Goal: Task Accomplishment & Management: Complete application form

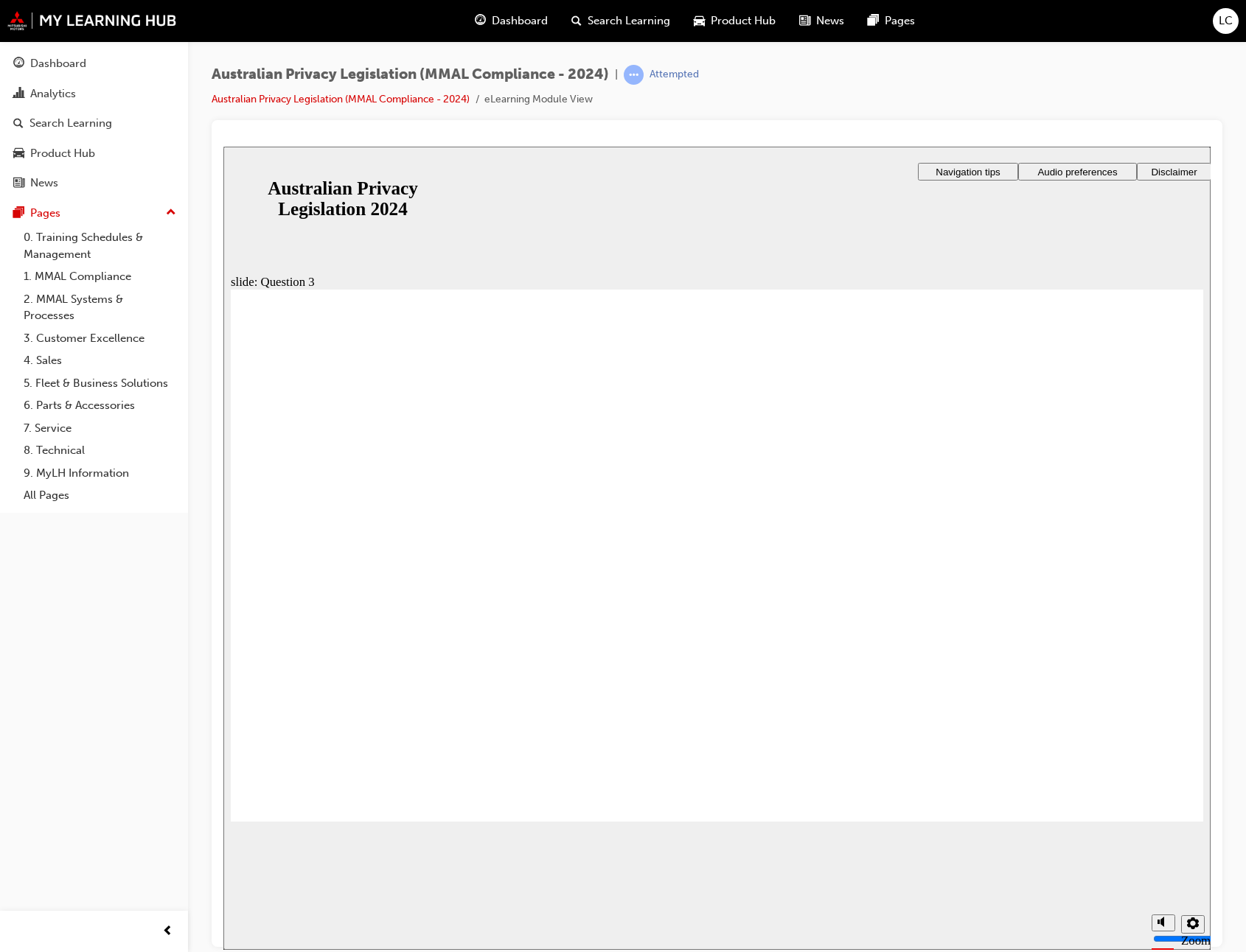
checkbox input "true"
drag, startPoint x: 504, startPoint y: 694, endPoint x: 512, endPoint y: 692, distance: 8.2
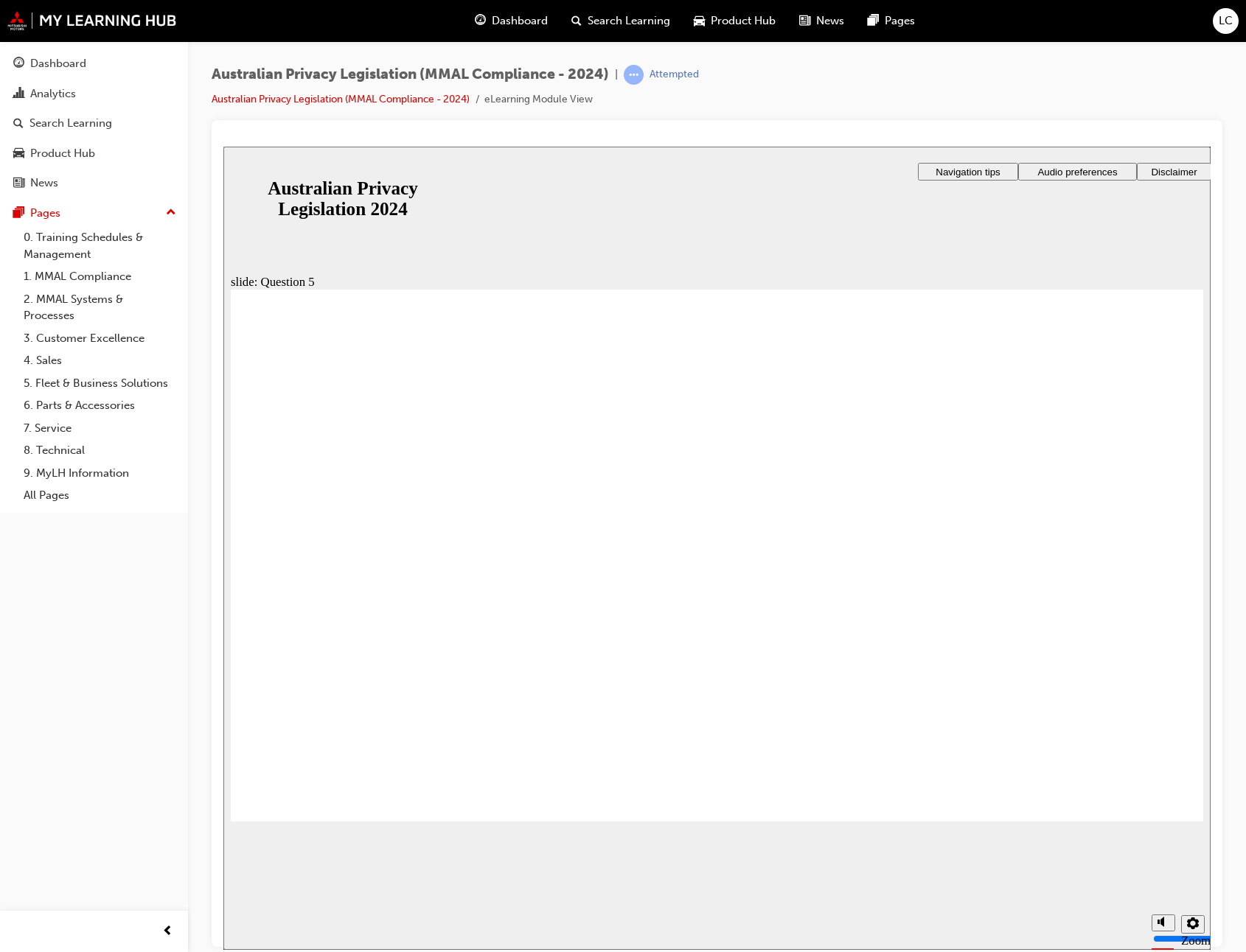
radio input "true"
drag, startPoint x: 325, startPoint y: 405, endPoint x: 449, endPoint y: 402, distance: 124.0
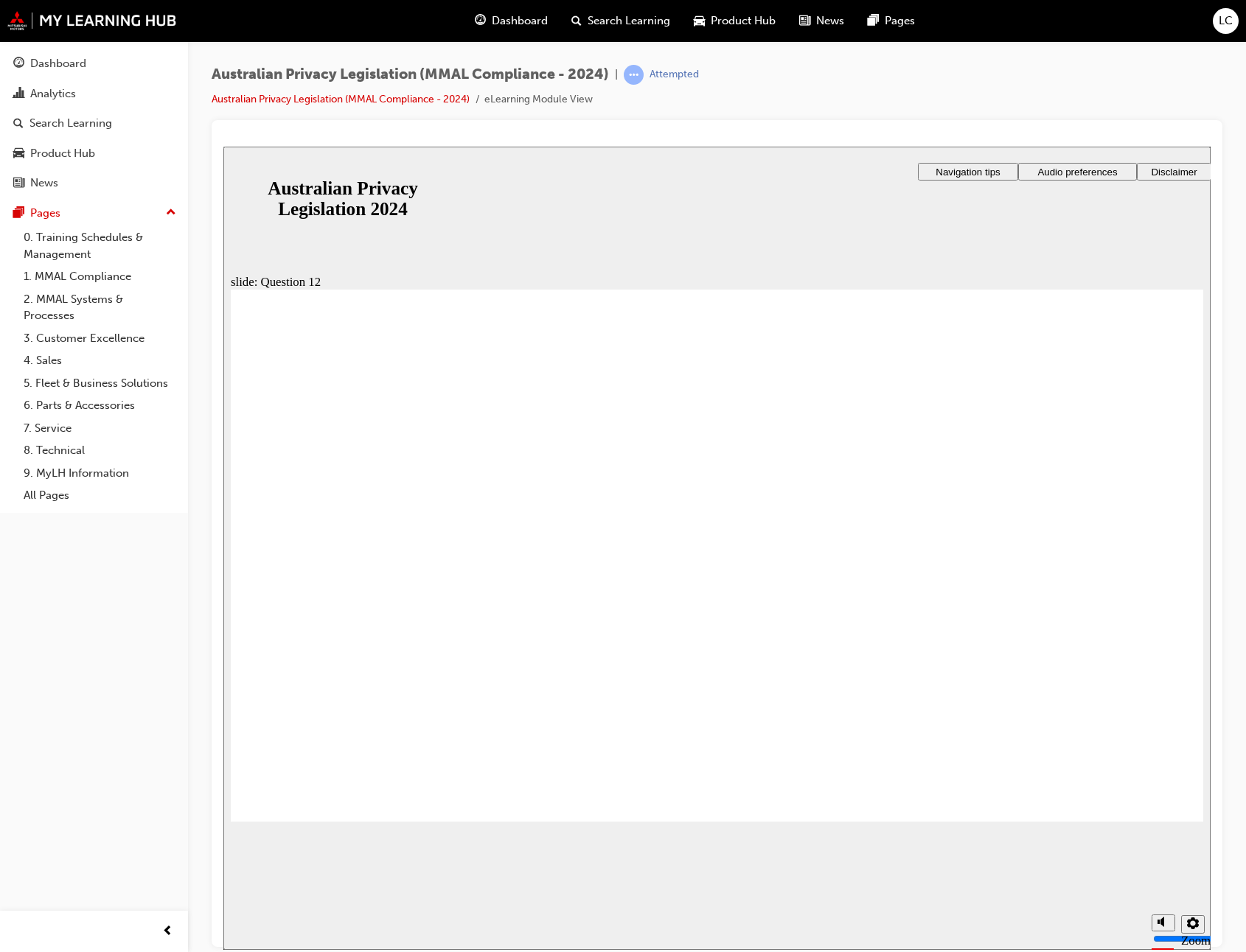
checkbox input "true"
checkbox input "false"
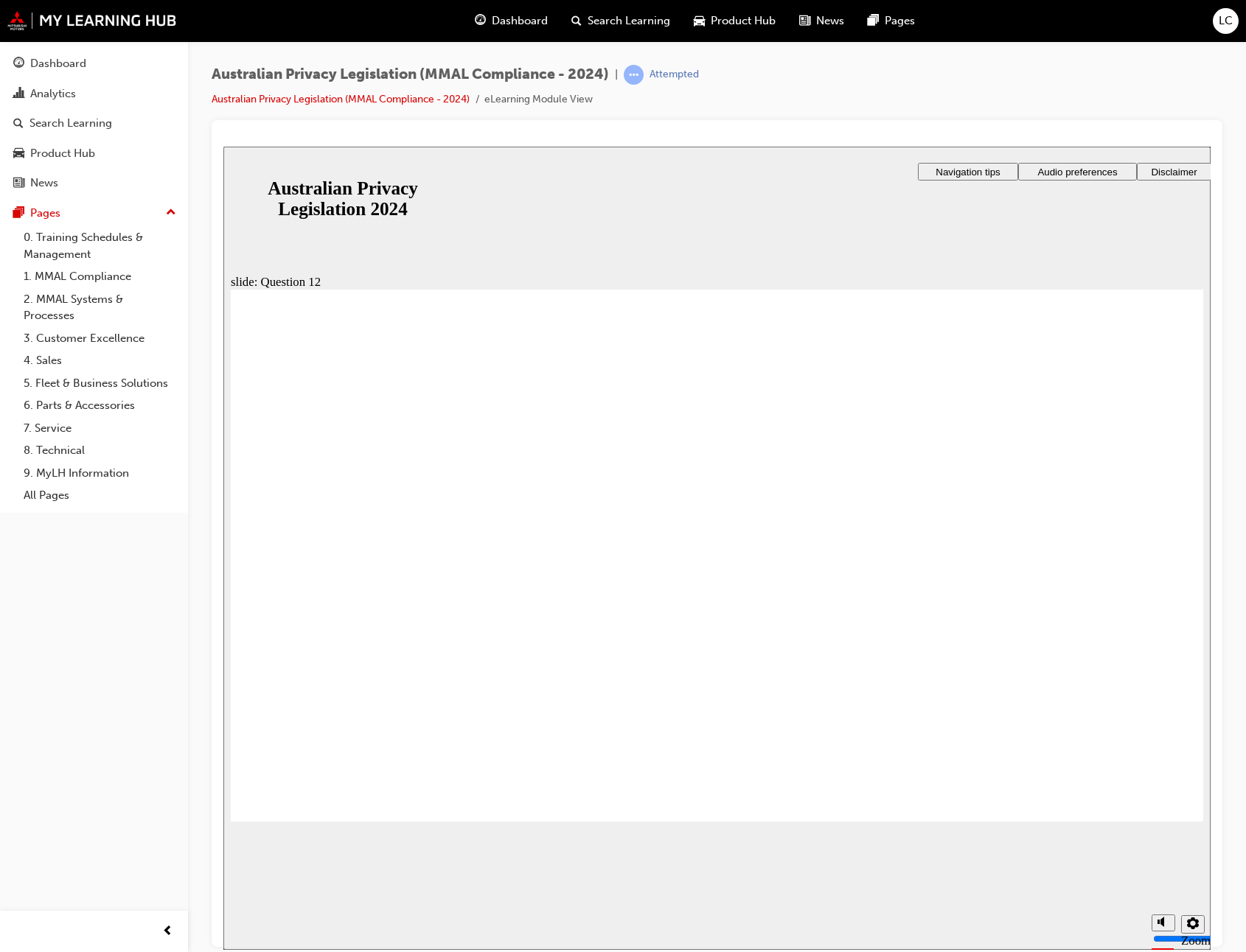
radio input "true"
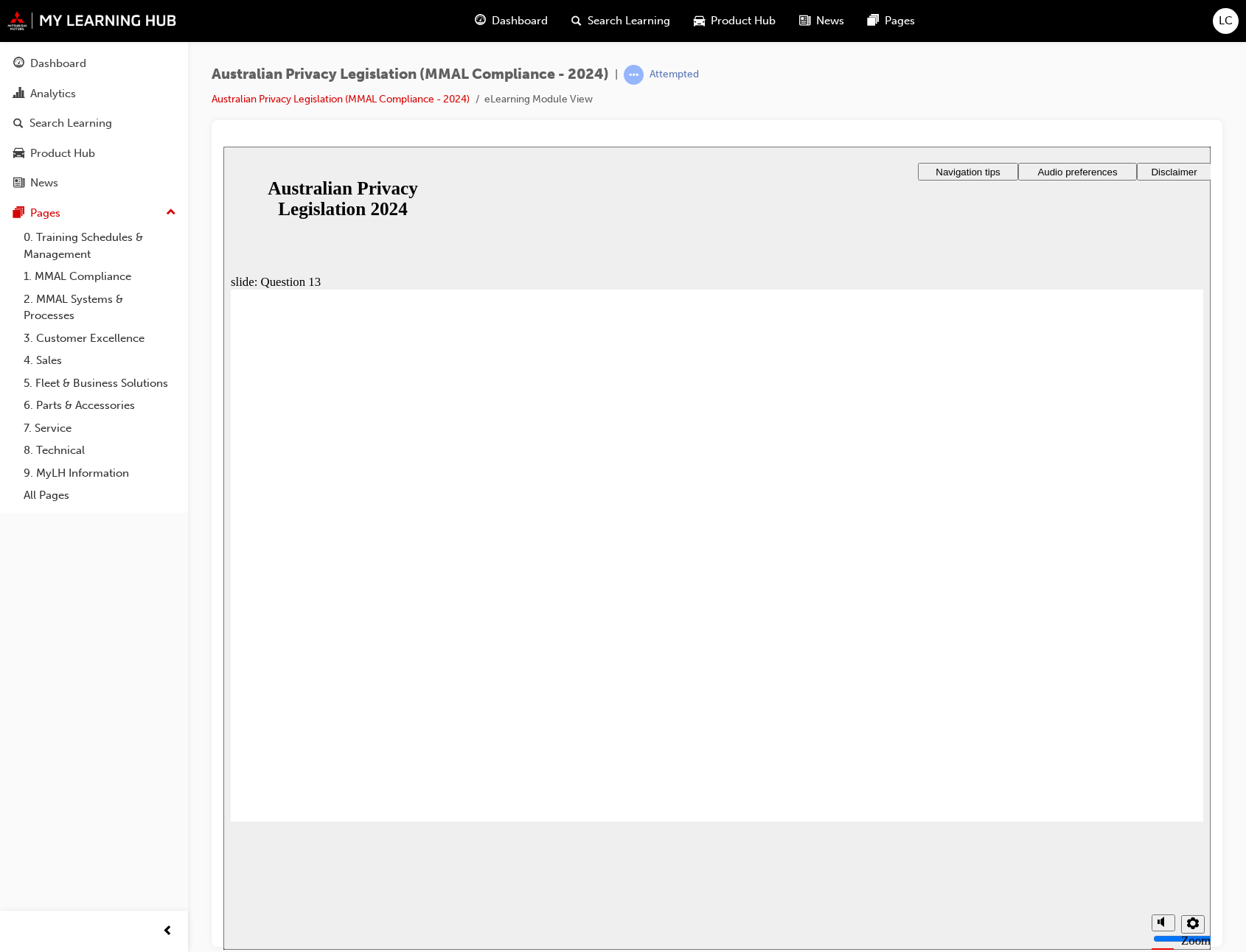
radio input "true"
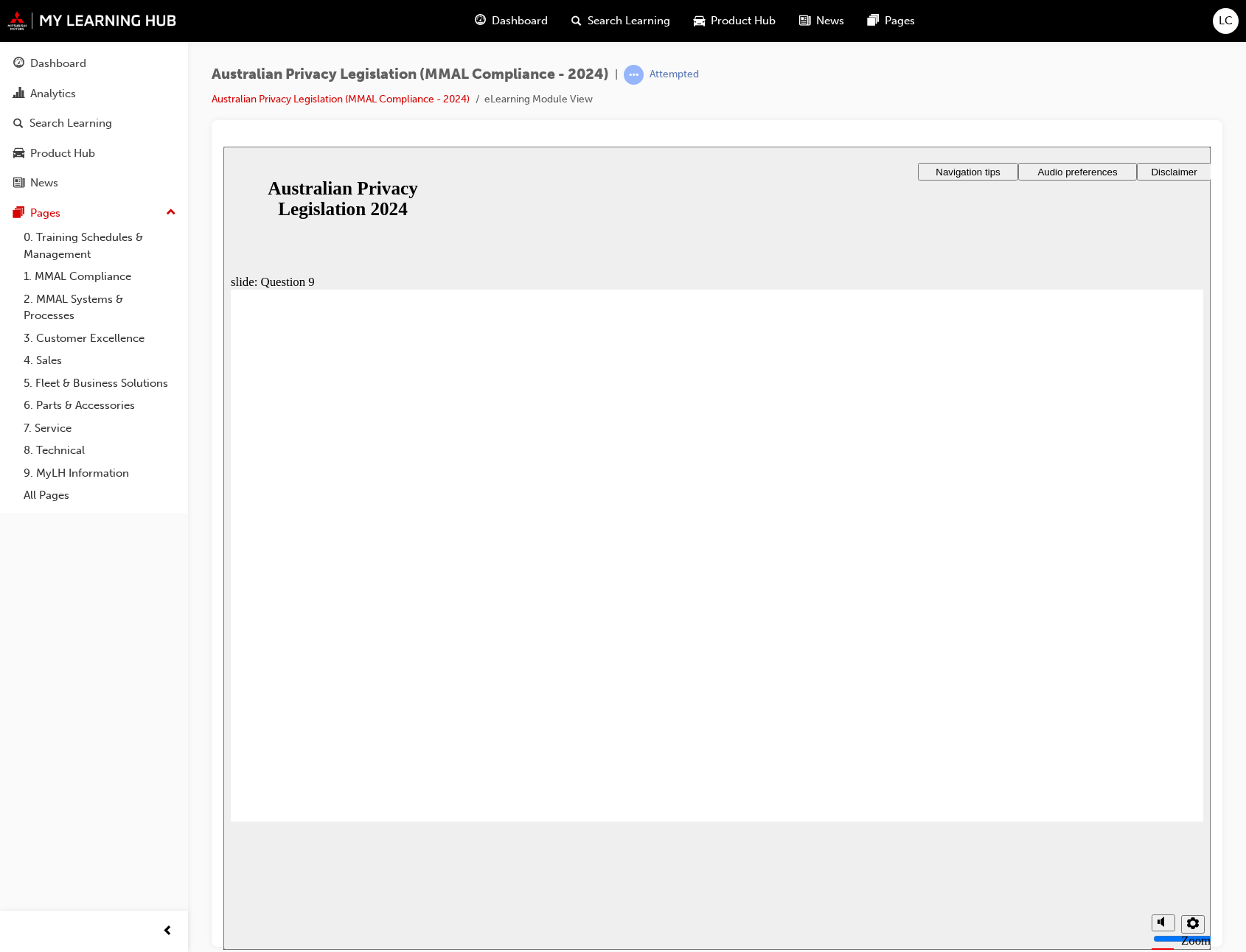
radio input "true"
checkbox input "true"
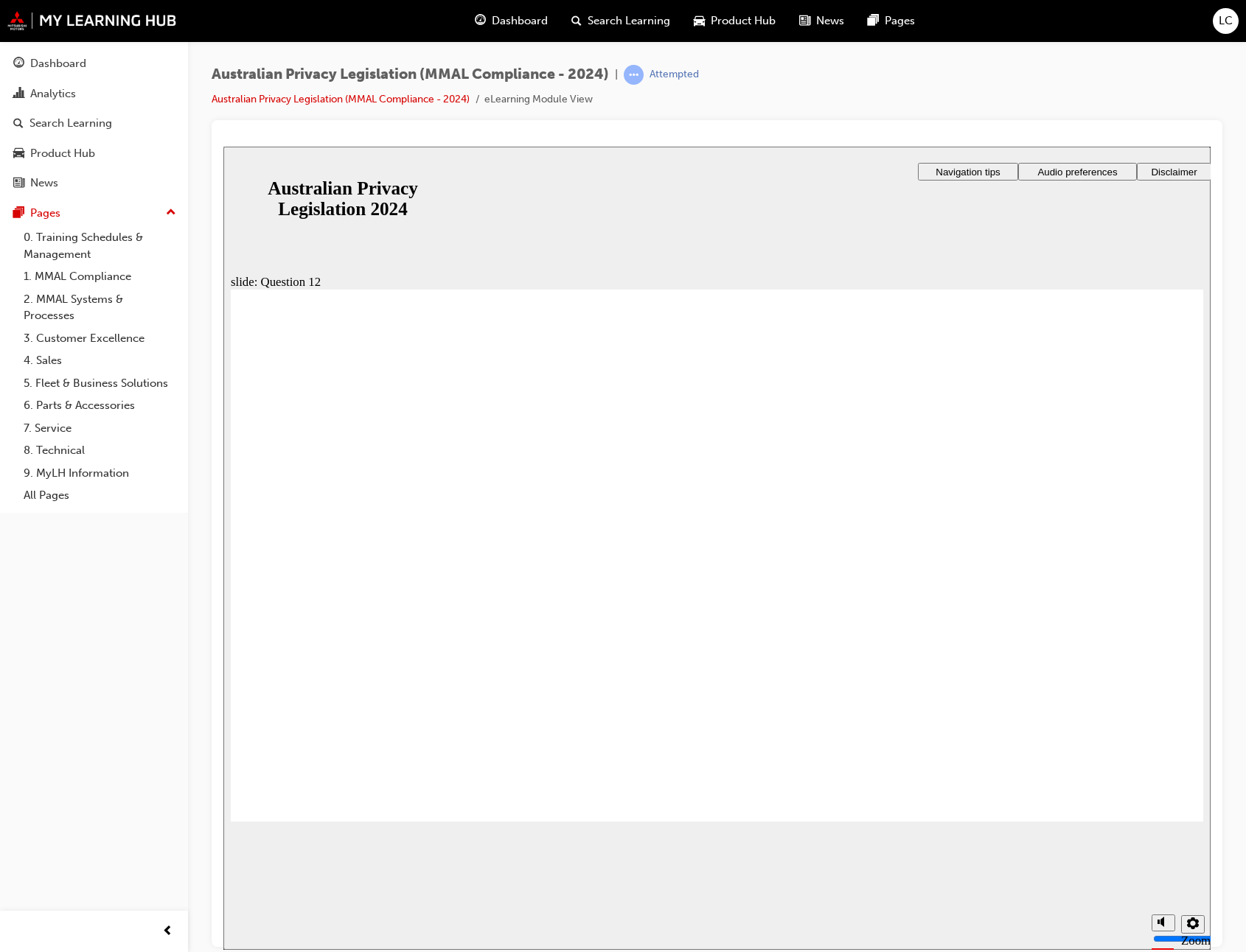
radio input "true"
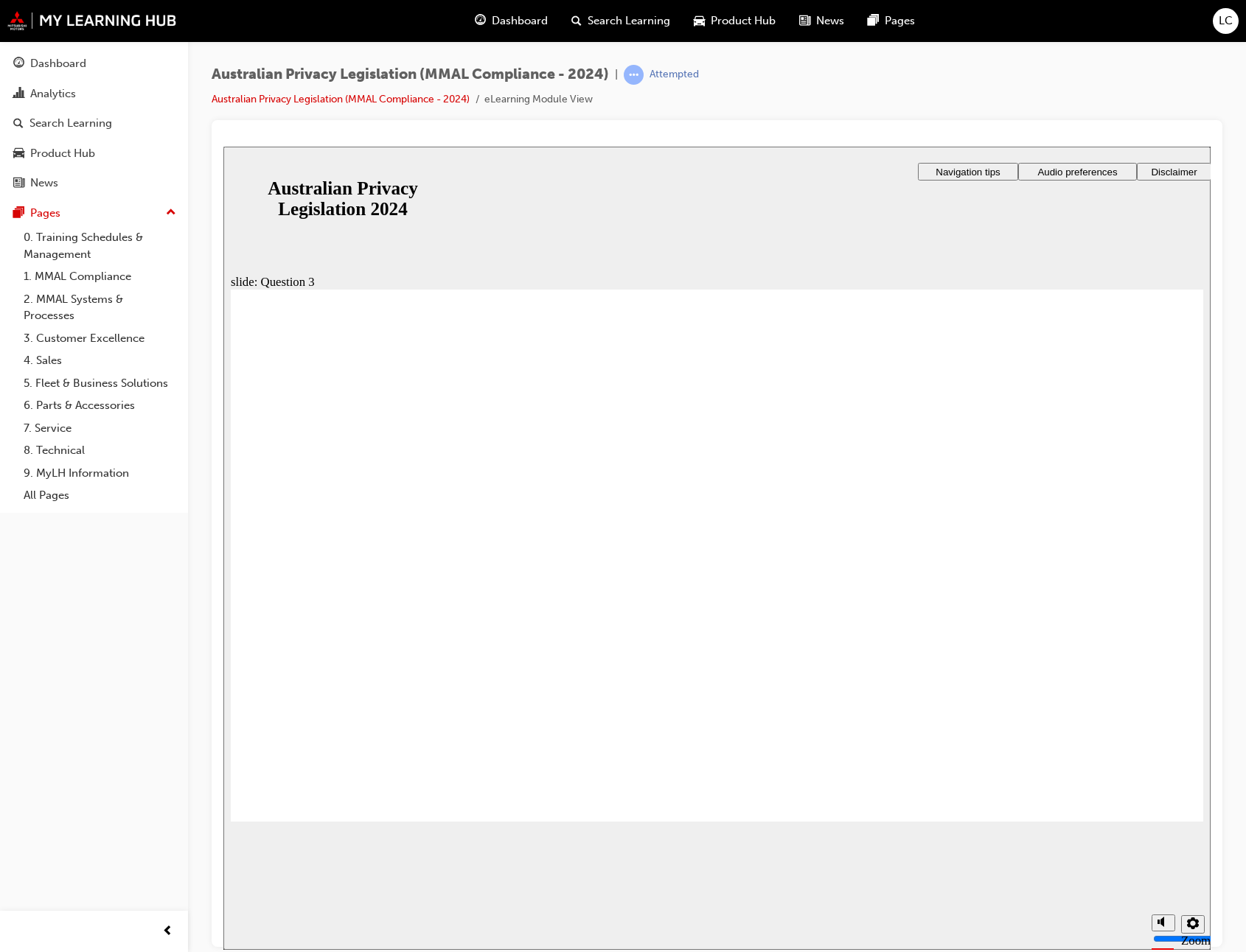
checkbox input "true"
checkbox input "false"
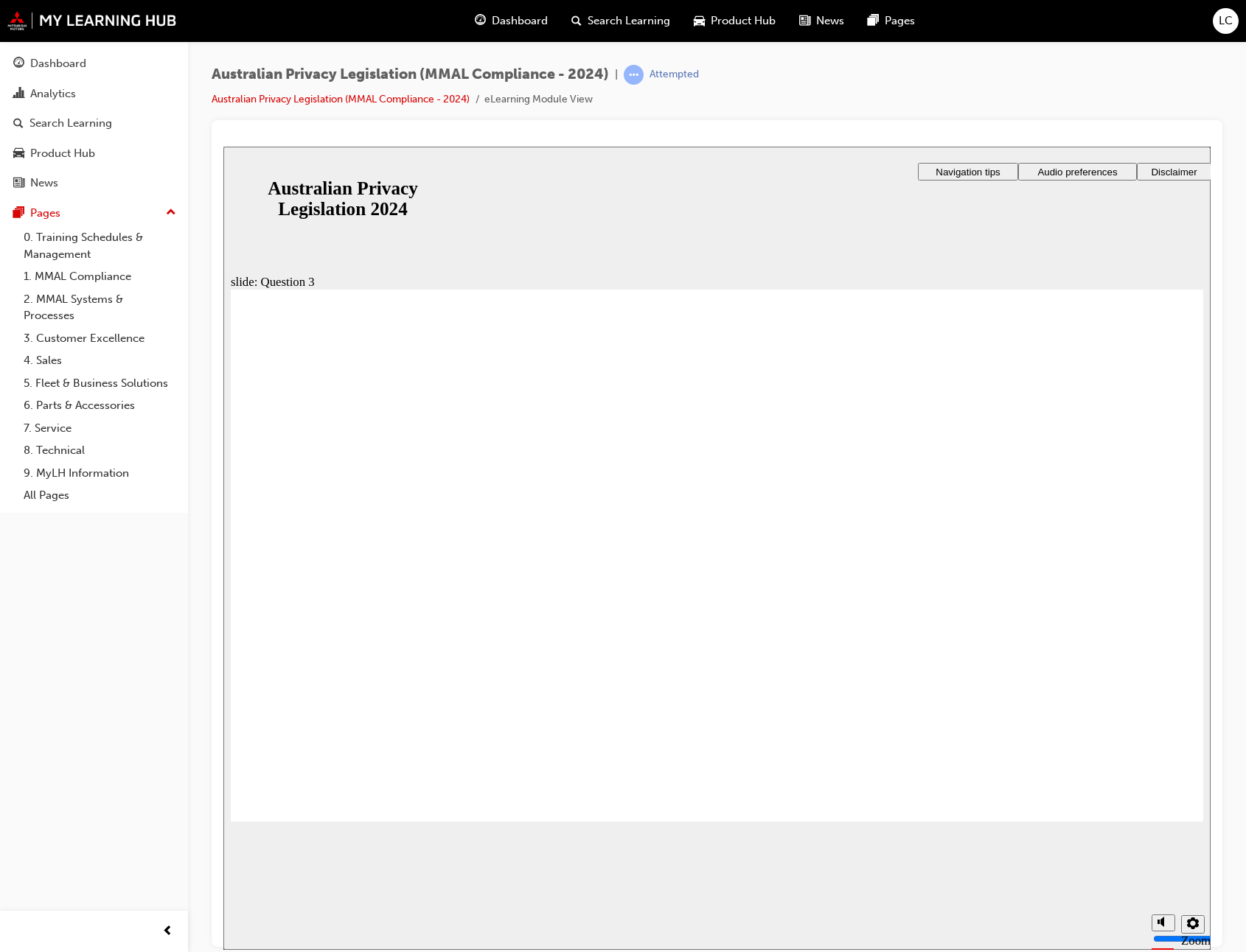
checkbox input "false"
checkbox input "true"
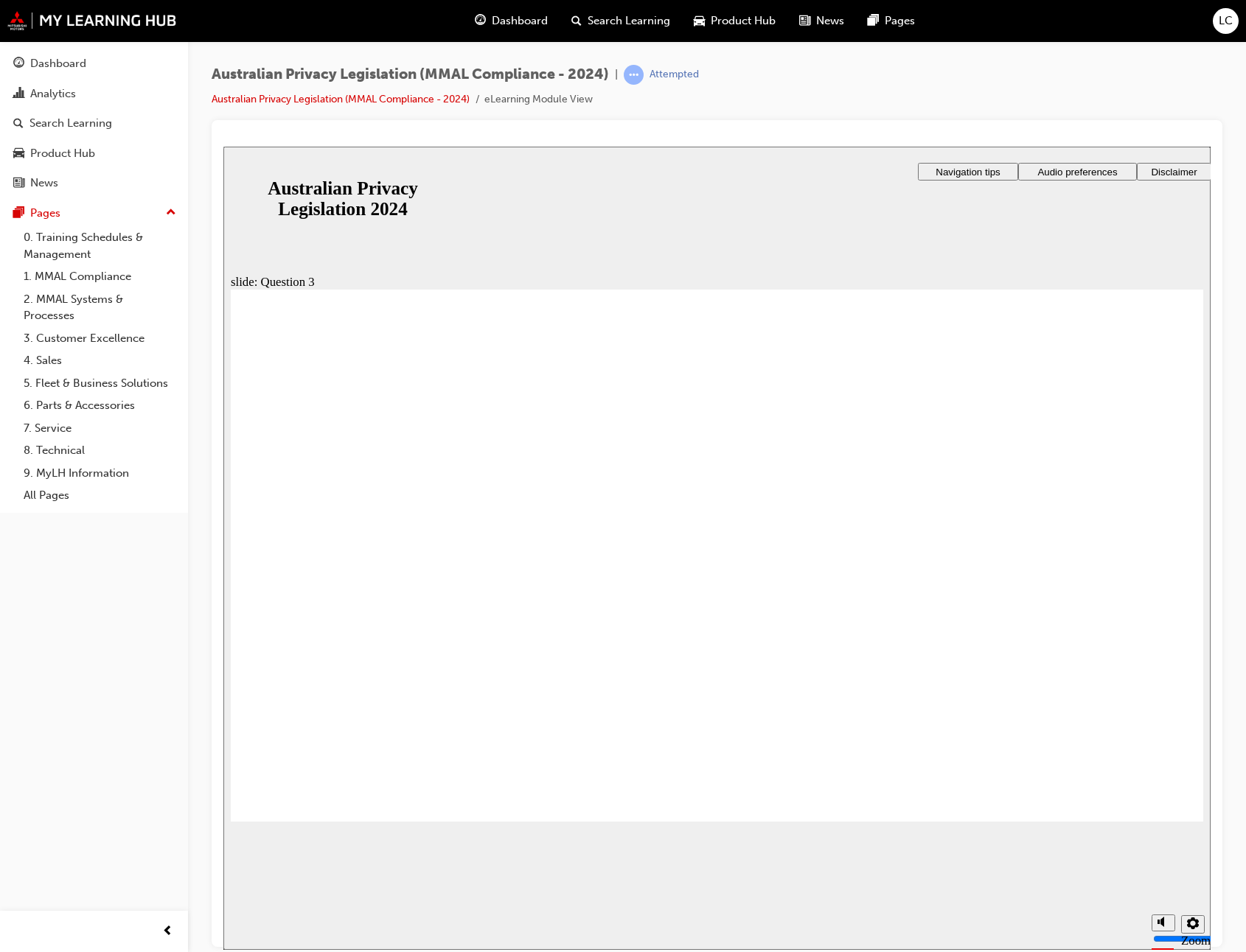
radio input "true"
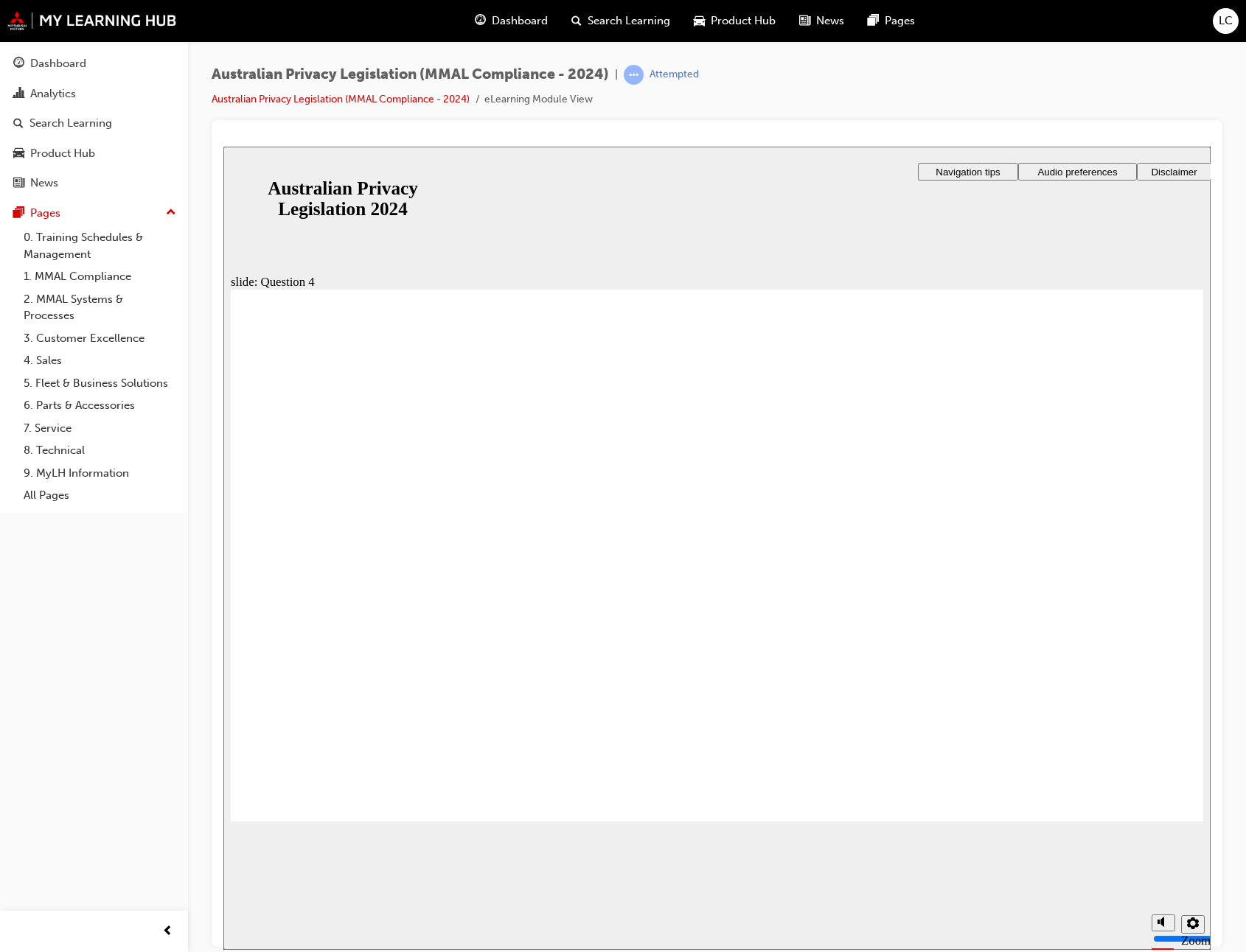
radio input "true"
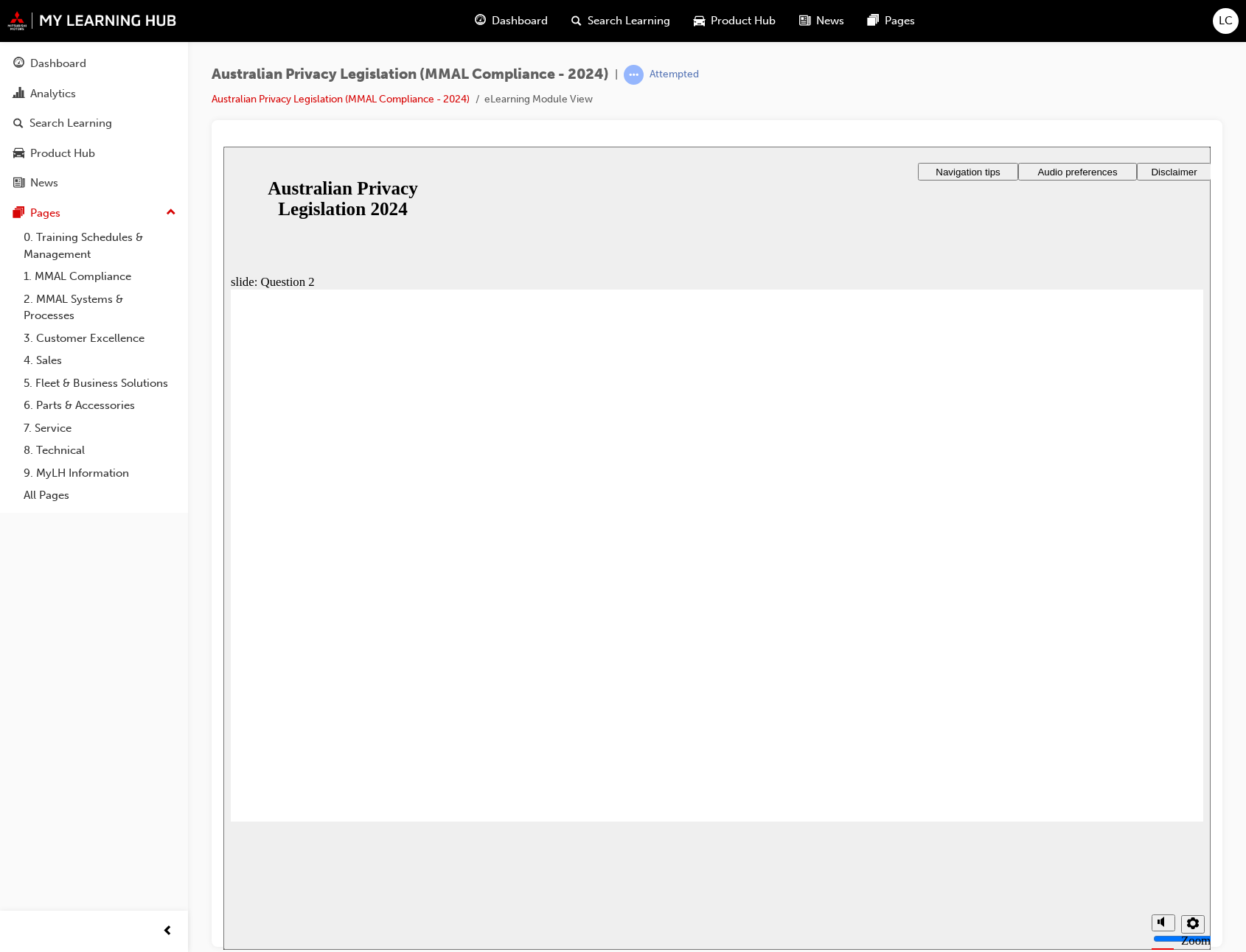
radio input "true"
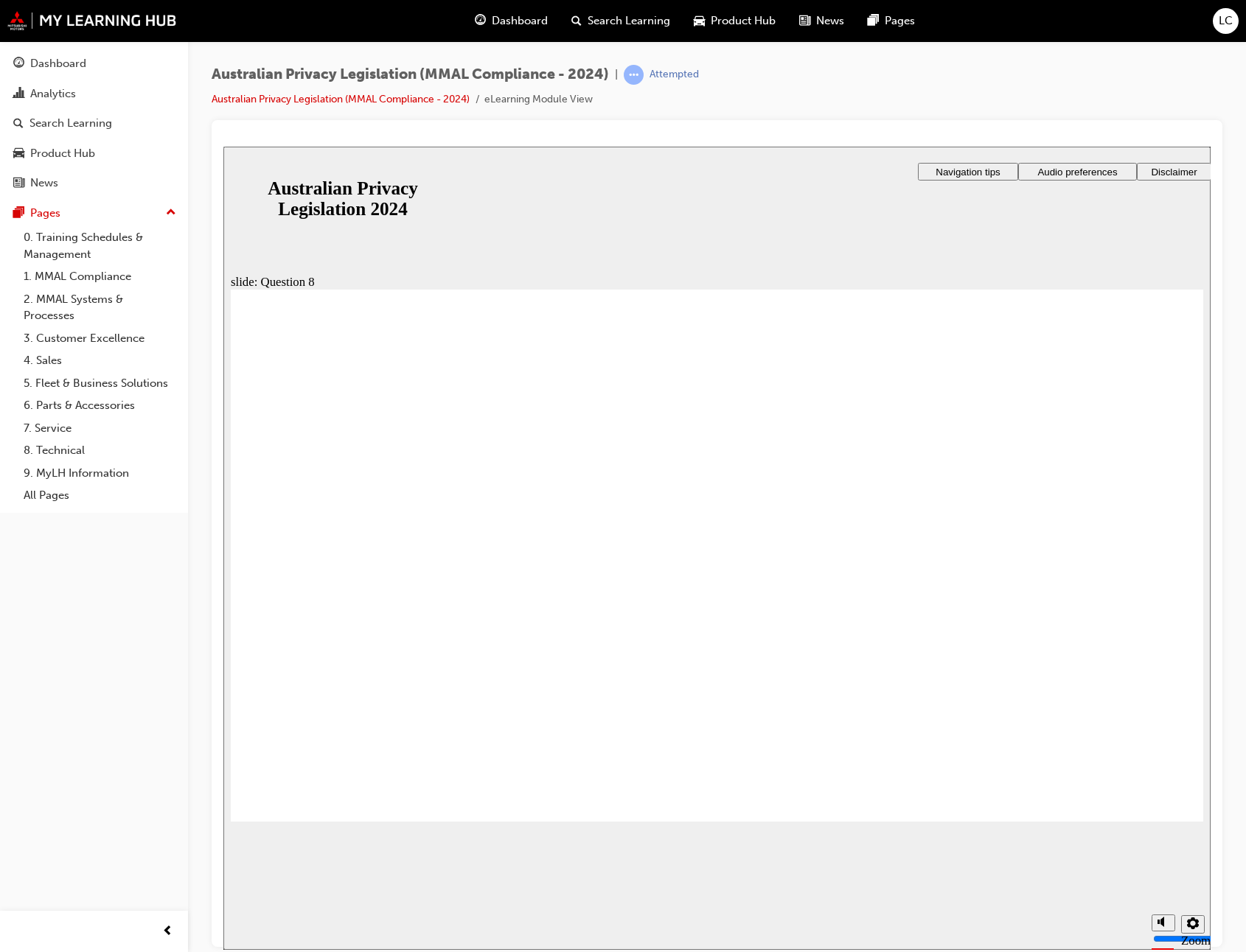
radio input "true"
drag, startPoint x: 479, startPoint y: 475, endPoint x: 391, endPoint y: 767, distance: 305.0
radio input "true"
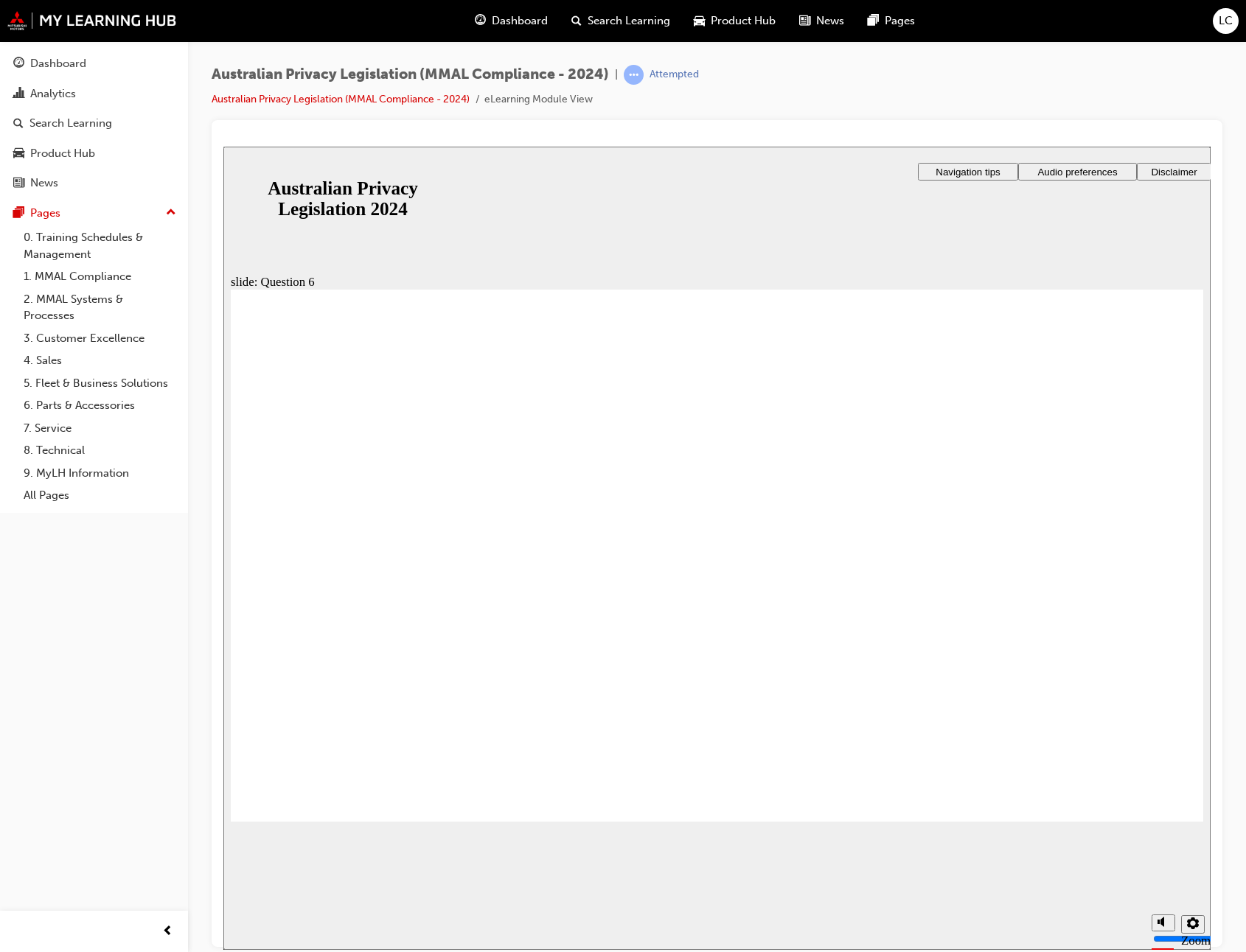
radio input "true"
drag, startPoint x: 413, startPoint y: 550, endPoint x: 373, endPoint y: 801, distance: 254.2
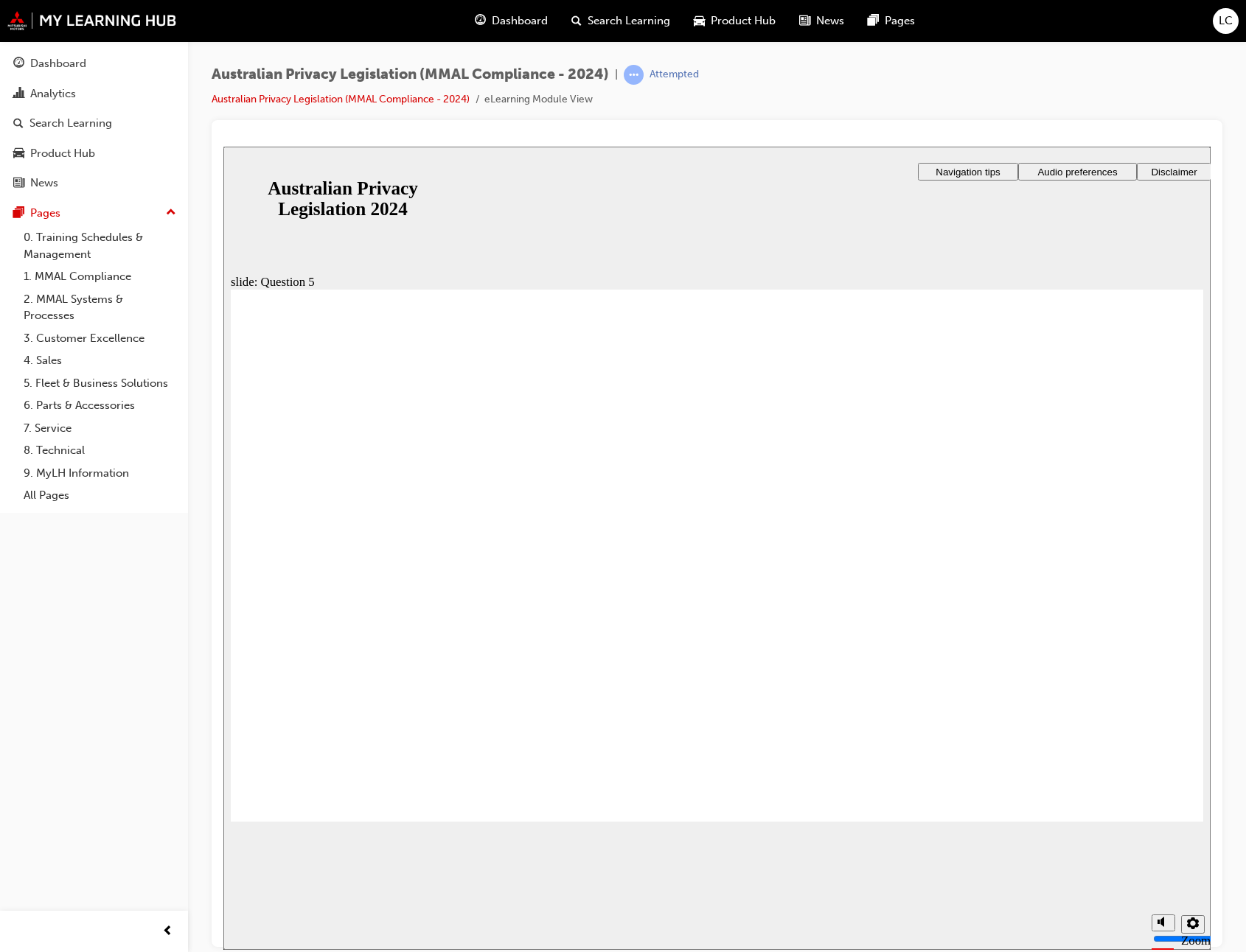
radio input "true"
drag, startPoint x: 385, startPoint y: 767, endPoint x: 386, endPoint y: 780, distance: 13.0
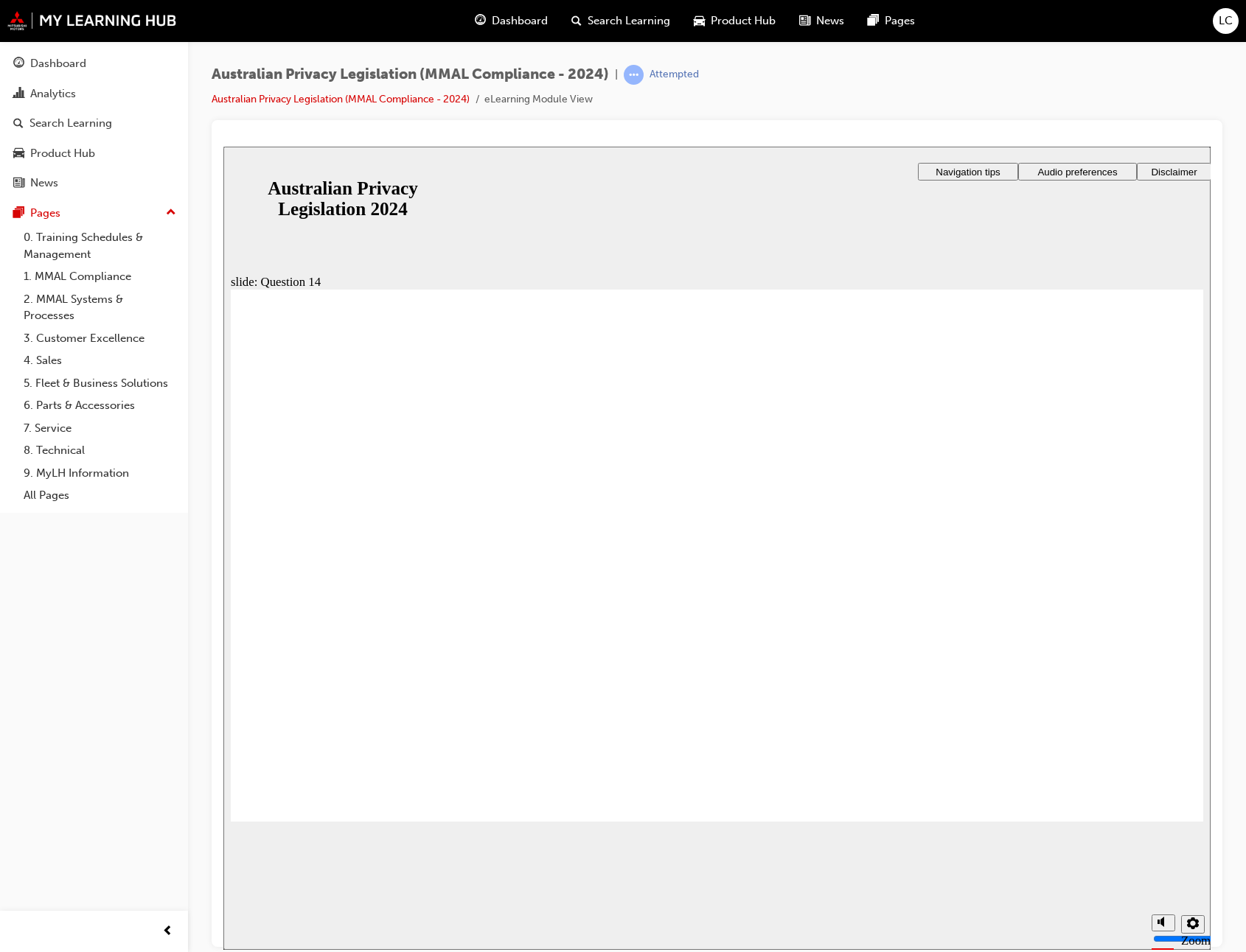
radio input "true"
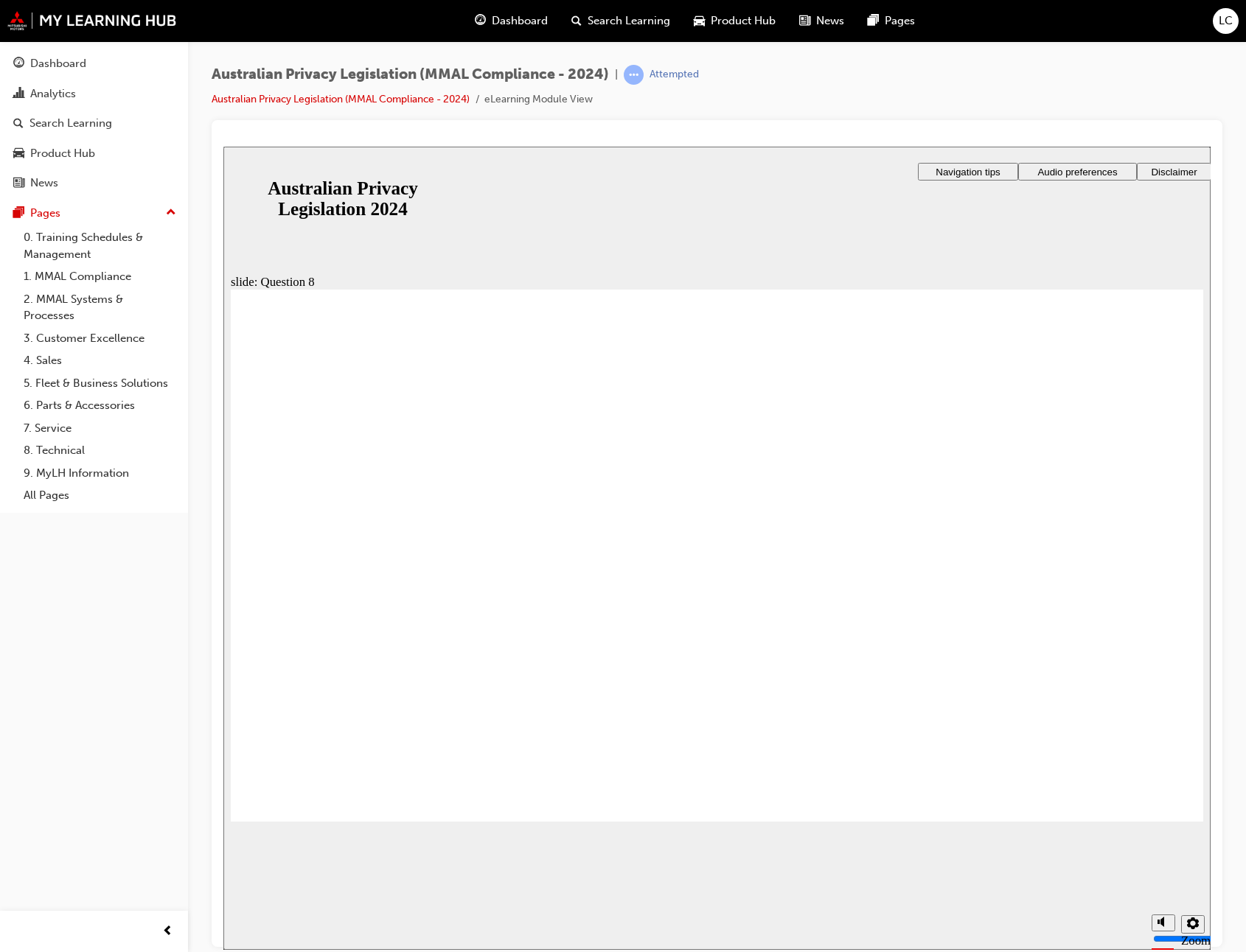
radio input "true"
click at [1203, 800] on div "slide: Question 8 Rectangle 1 That's right. The primary purpose is the intended…" at bounding box center [716, 547] width 987 height 803
radio input "true"
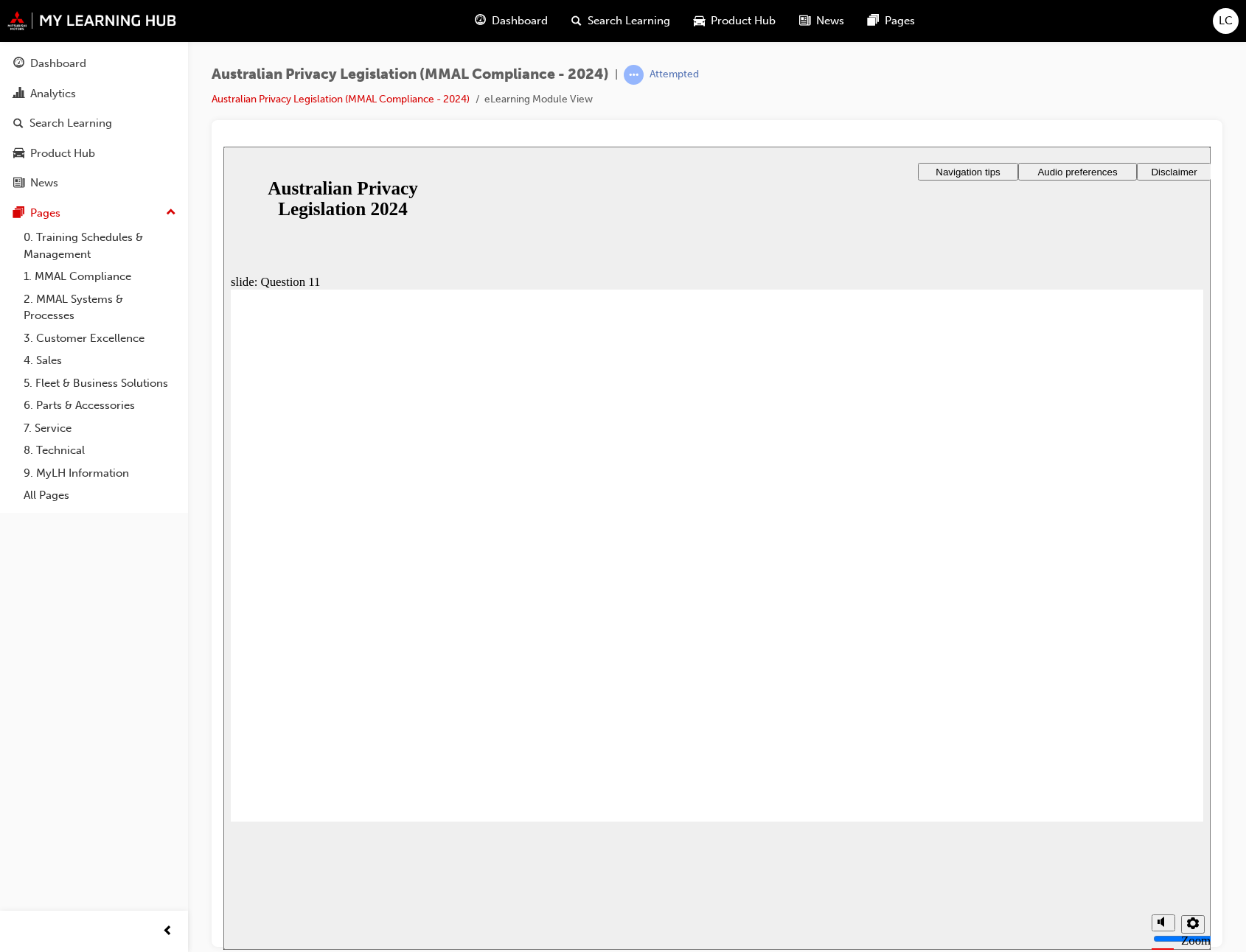
drag, startPoint x: 312, startPoint y: 579, endPoint x: 331, endPoint y: 770, distance: 191.9
radio input "true"
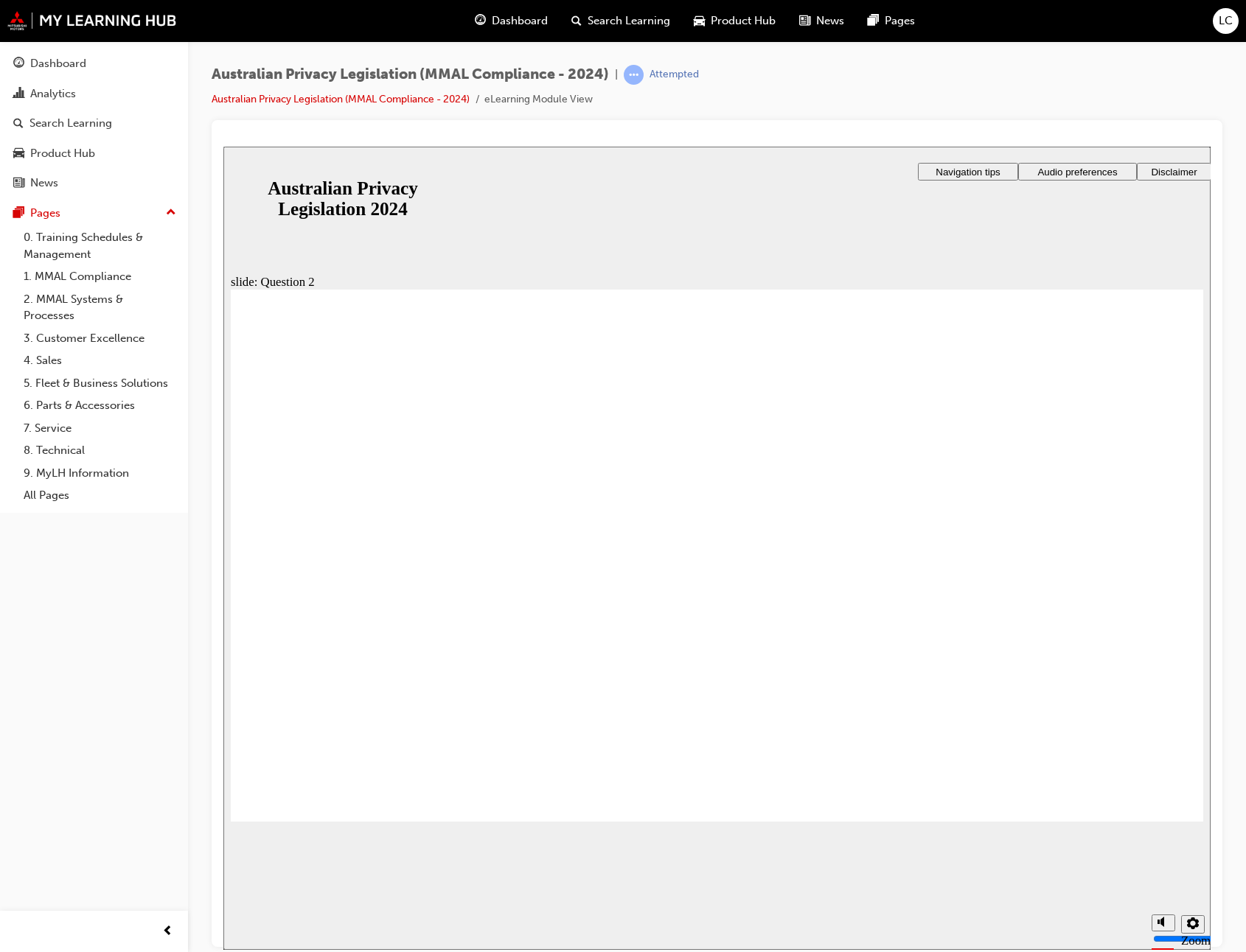
radio input "true"
checkbox input "true"
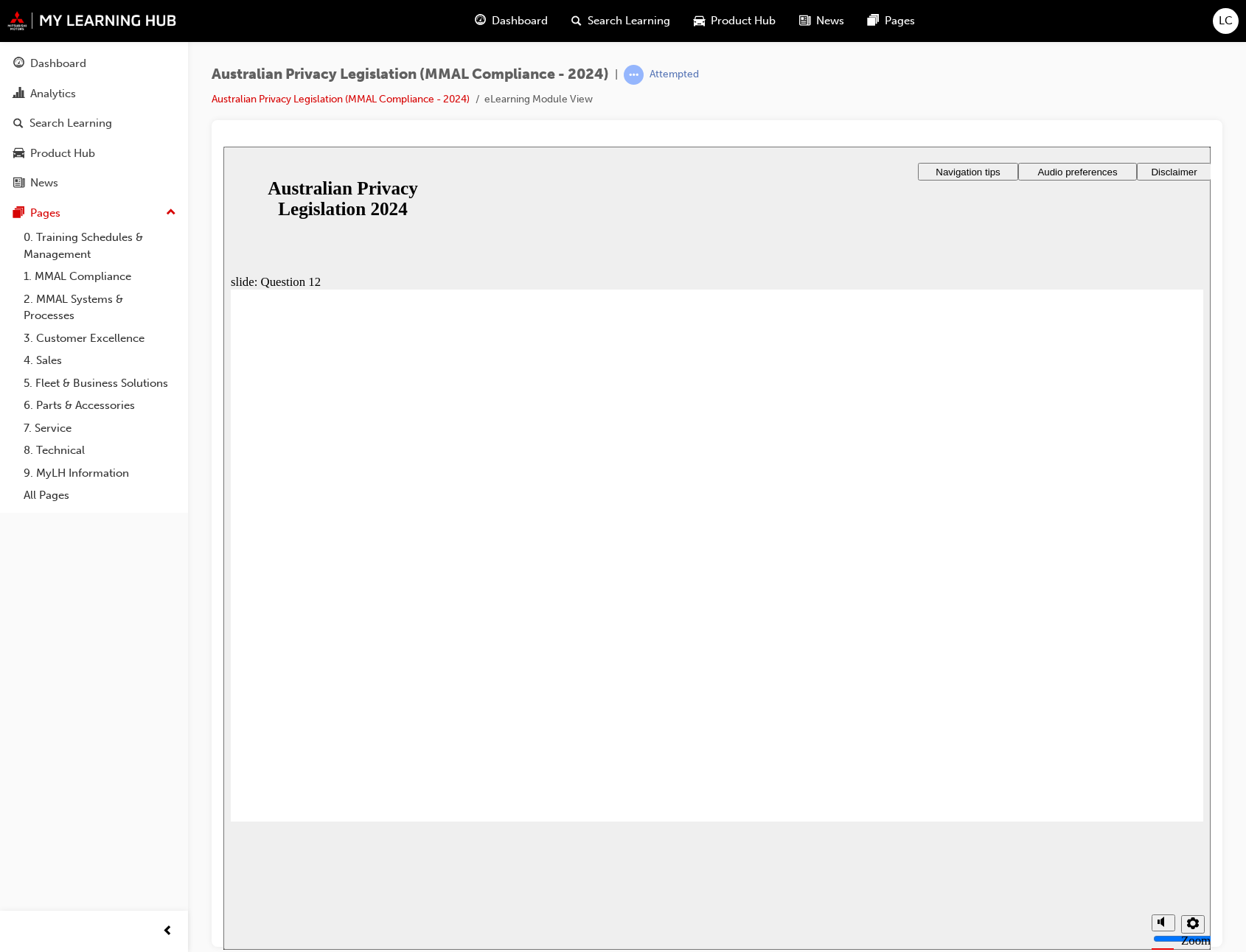
radio input "true"
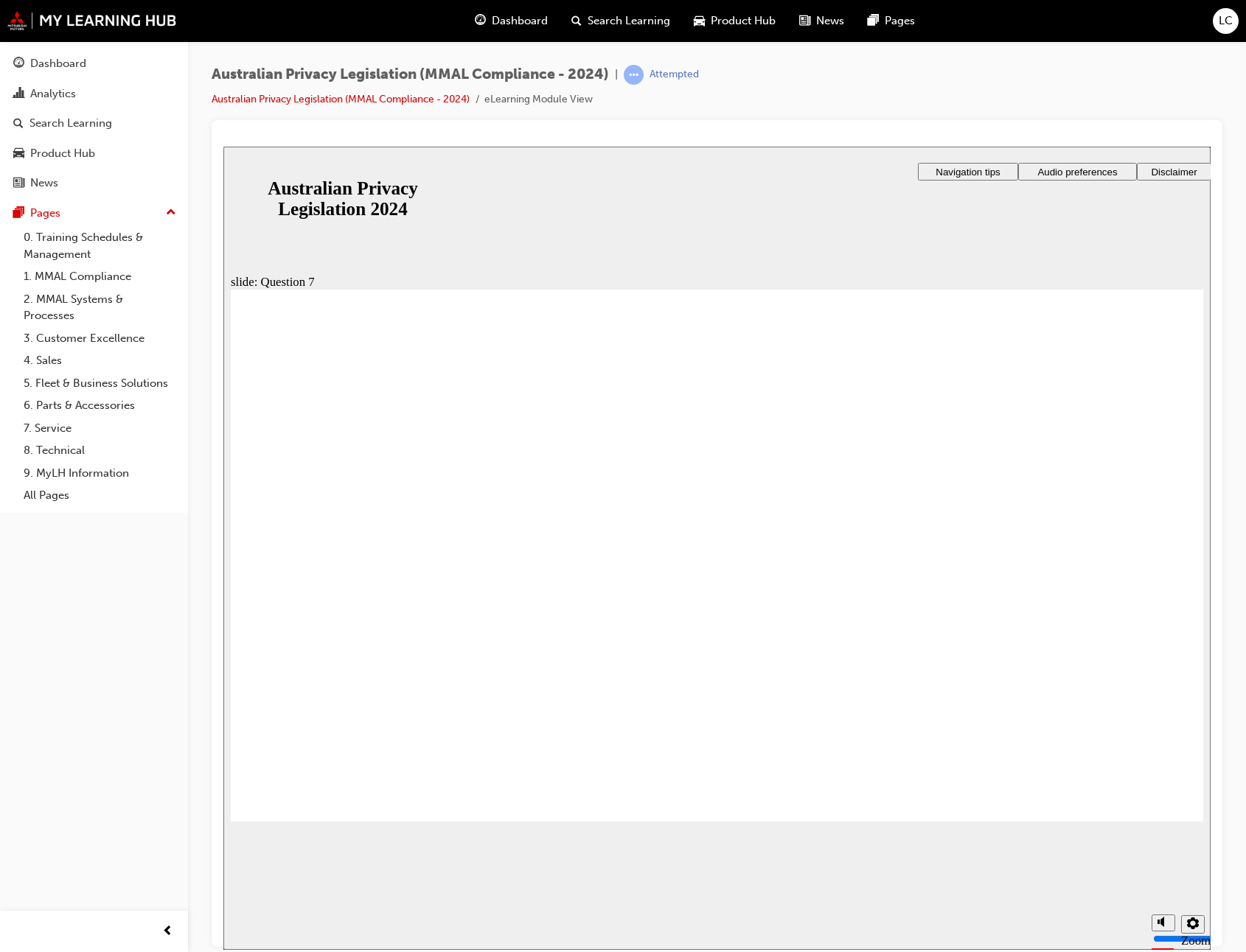
radio input "true"
checkbox input "true"
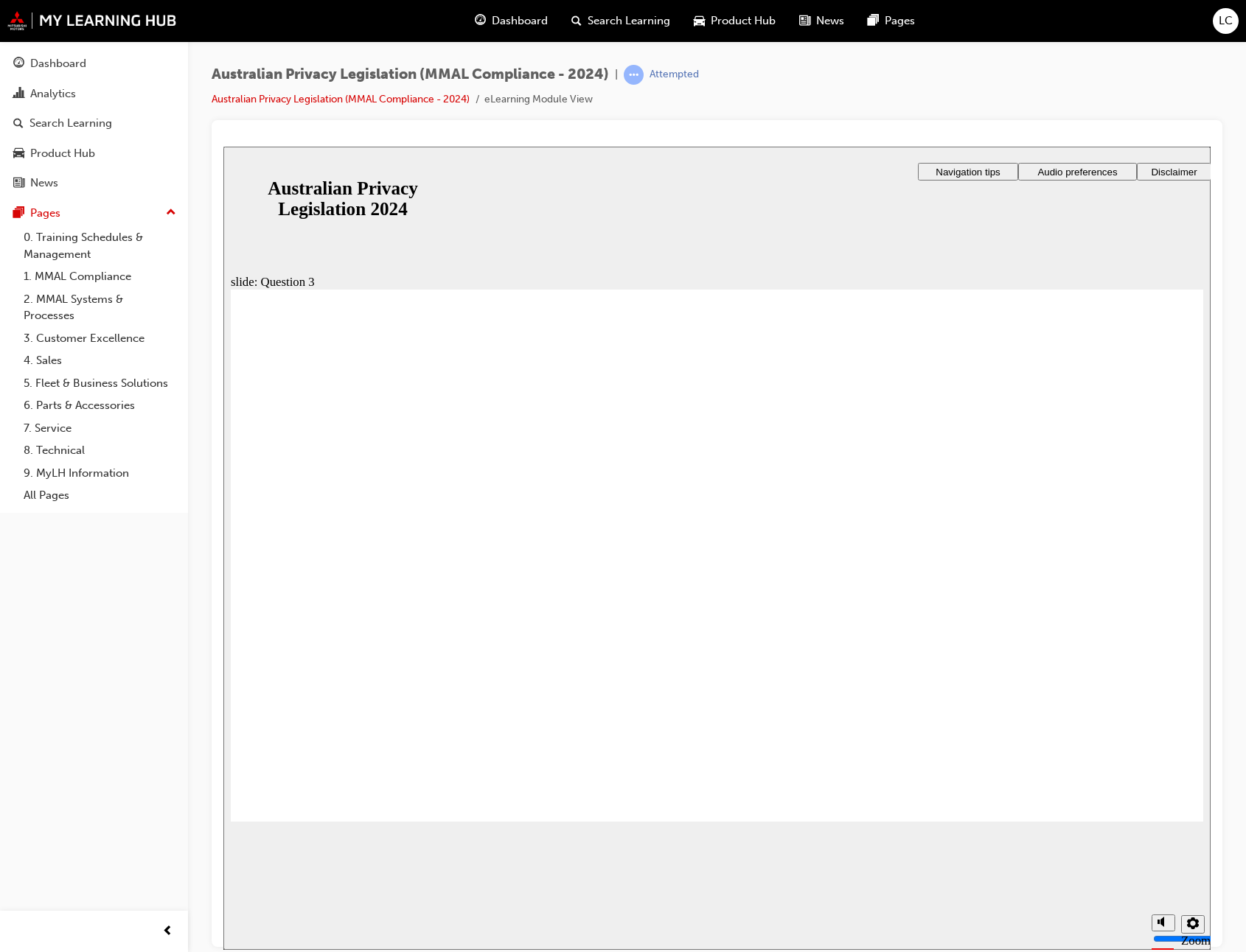
radio input "true"
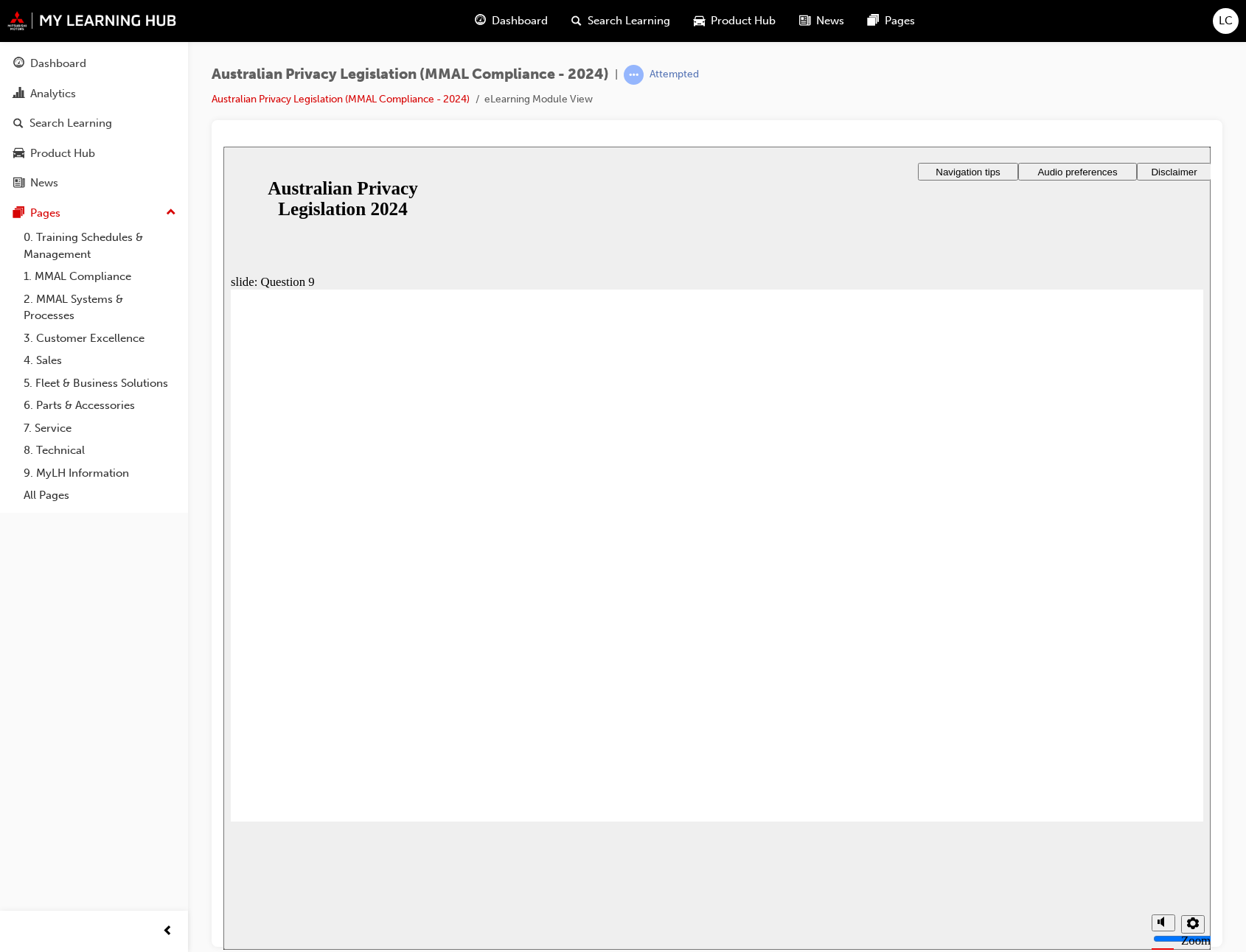
radio input "false"
radio input "true"
drag, startPoint x: 348, startPoint y: 583, endPoint x: 378, endPoint y: 801, distance: 220.1
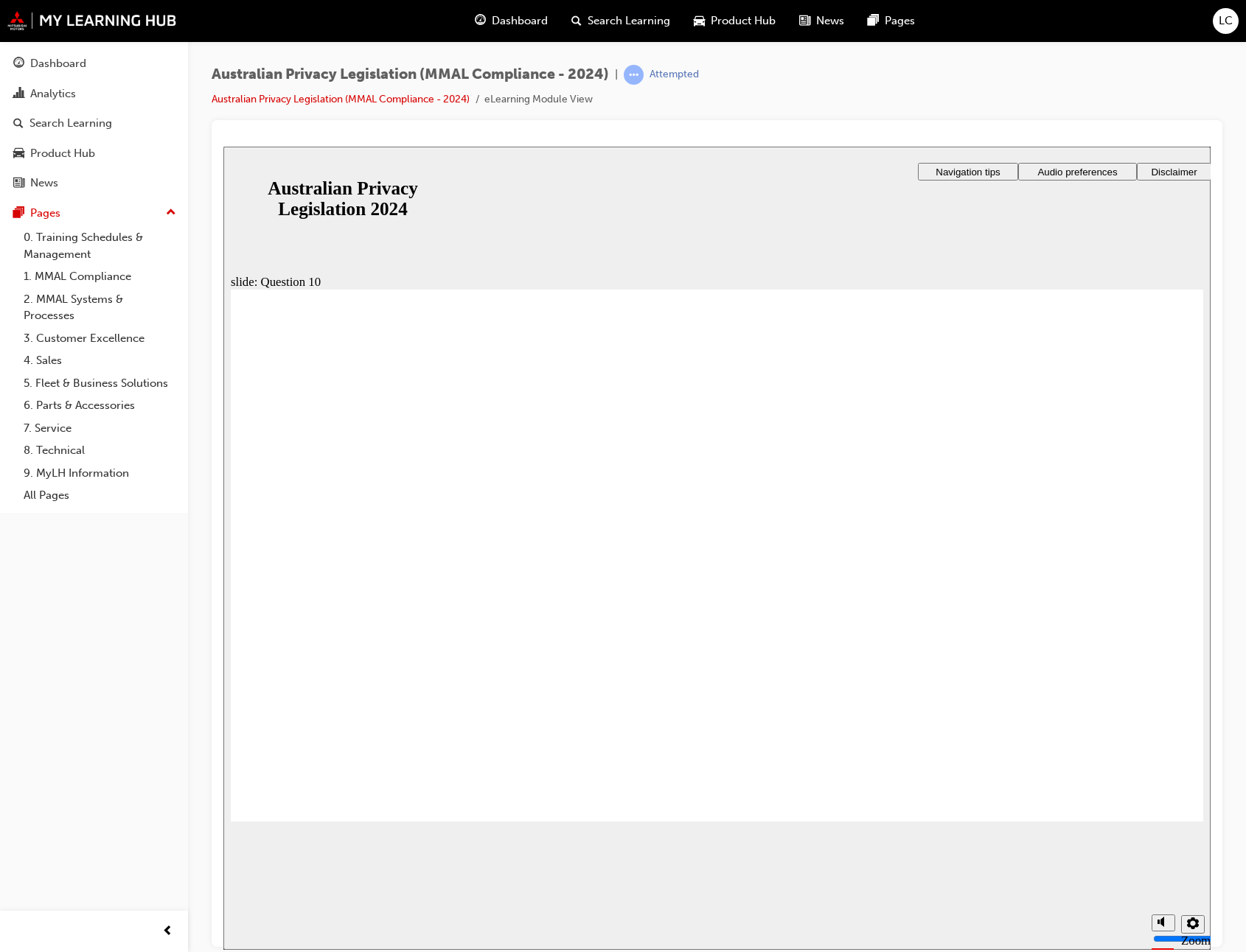
radio input "true"
drag, startPoint x: 335, startPoint y: 767, endPoint x: 354, endPoint y: 769, distance: 19.1
radio input "true"
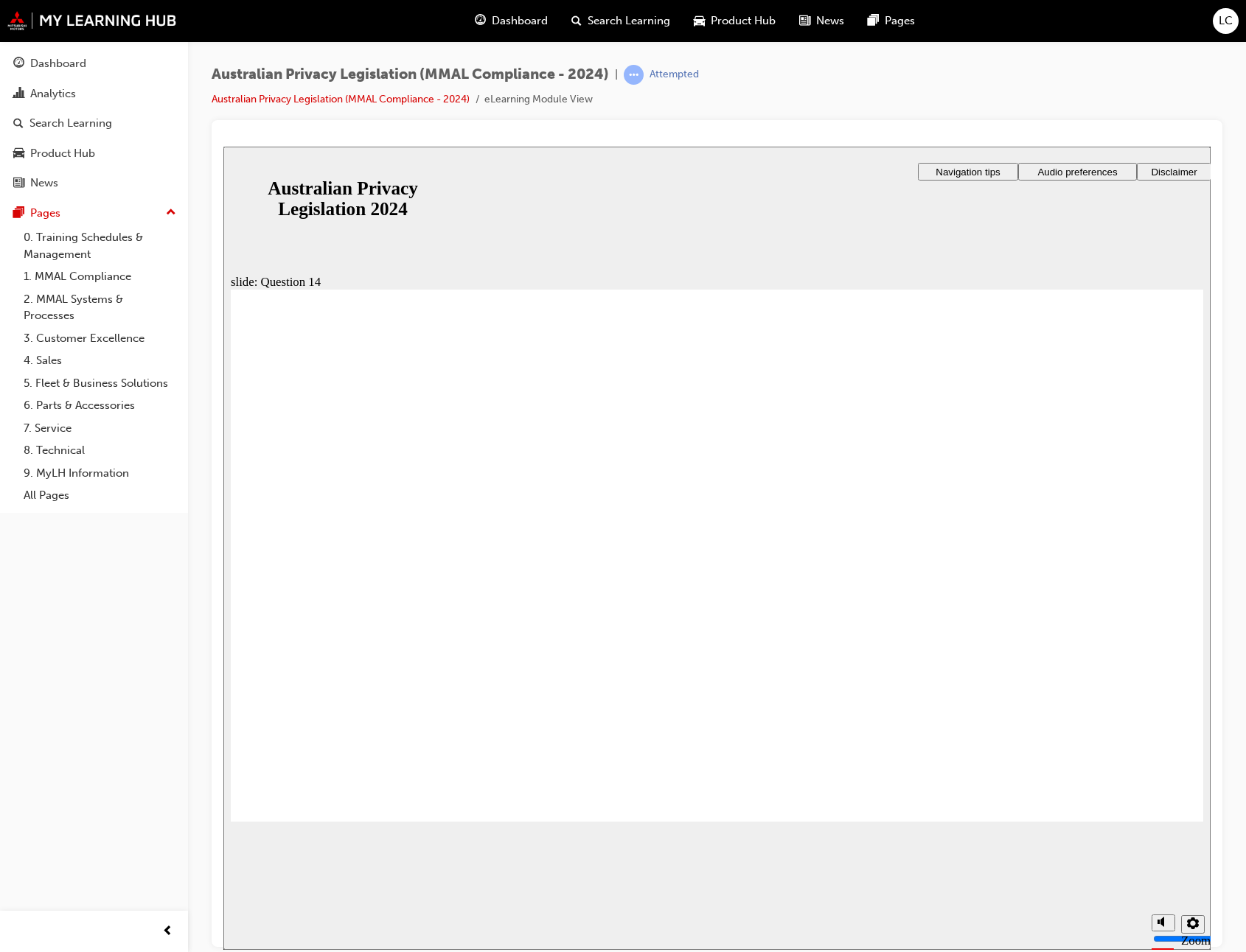
radio input "true"
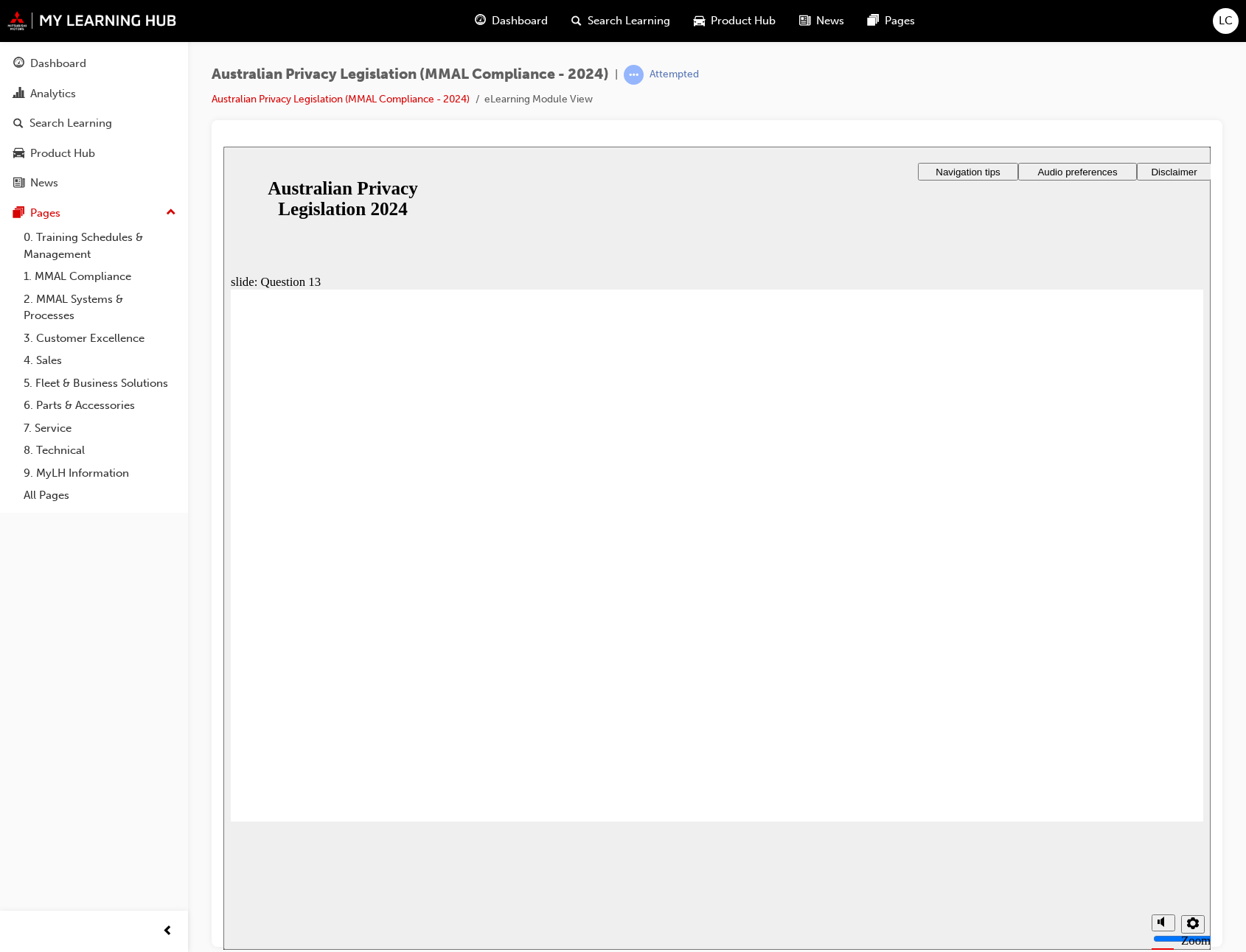
radio input "false"
radio input "true"
drag, startPoint x: 356, startPoint y: 658, endPoint x: 378, endPoint y: 767, distance: 111.2
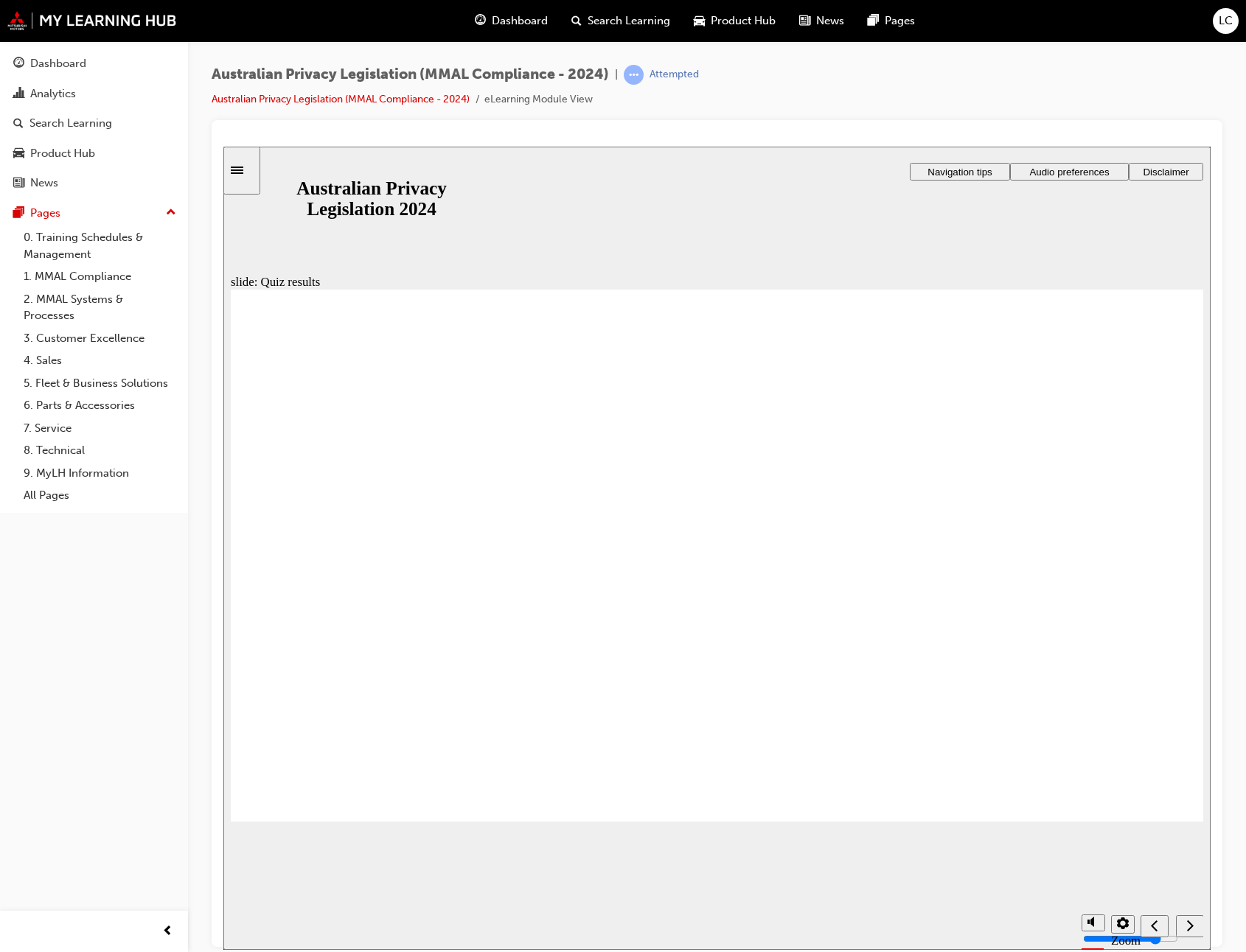
click at [634, 20] on span "Search Learning" at bounding box center [629, 21] width 83 height 17
